Goal: Navigation & Orientation: Find specific page/section

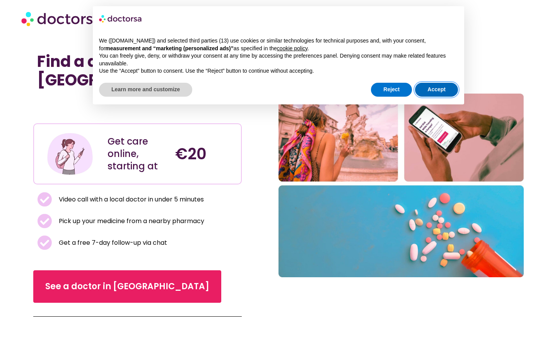
click at [425, 88] on button "Accept" at bounding box center [436, 90] width 43 height 14
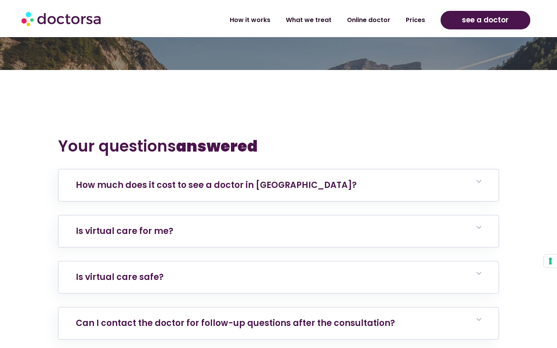
scroll to position [1383, 0]
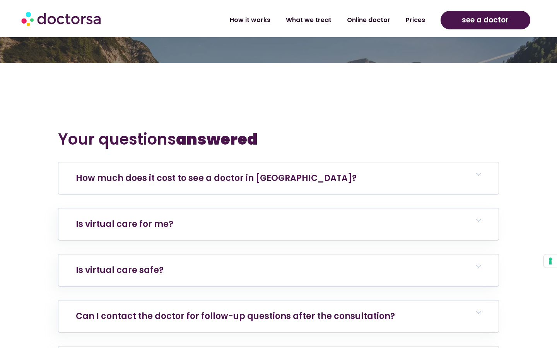
click at [479, 172] on icon at bounding box center [478, 174] width 5 height 5
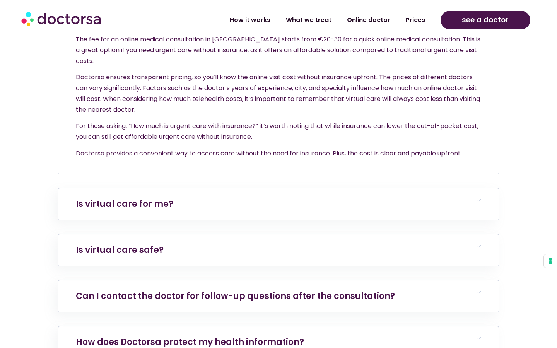
scroll to position [1544, 0]
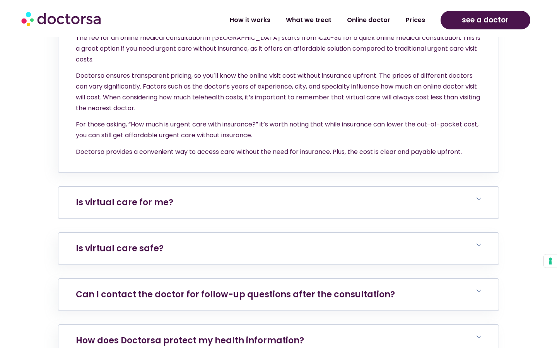
click at [479, 196] on icon at bounding box center [478, 198] width 5 height 5
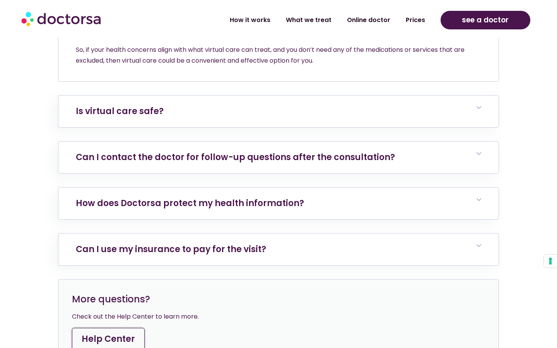
scroll to position [1851, 0]
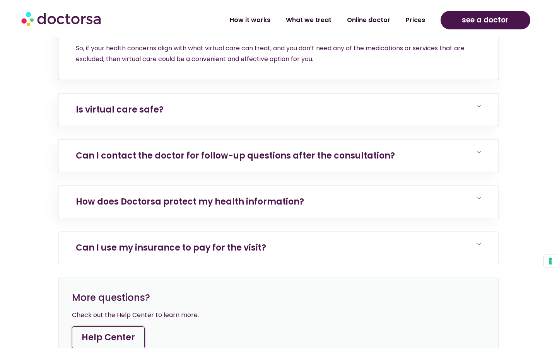
click at [480, 242] on icon at bounding box center [478, 244] width 5 height 5
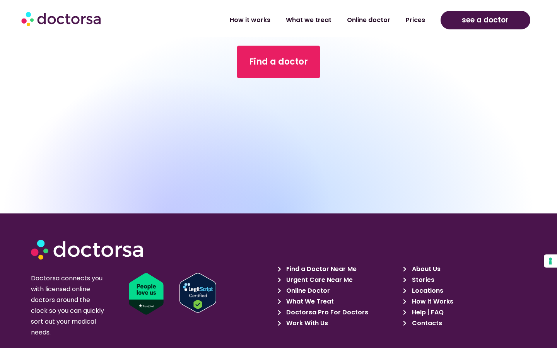
scroll to position [2343, 0]
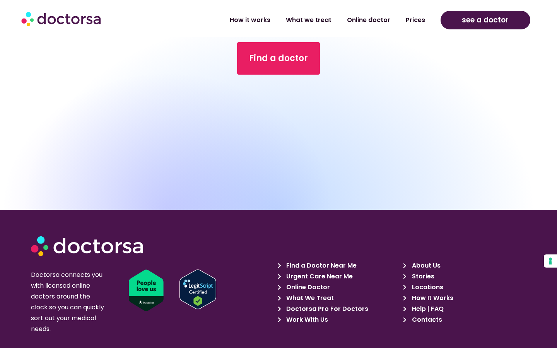
click at [342, 271] on span "Urgent Care Near Me" at bounding box center [318, 276] width 68 height 11
